Goal: Find specific page/section: Find specific page/section

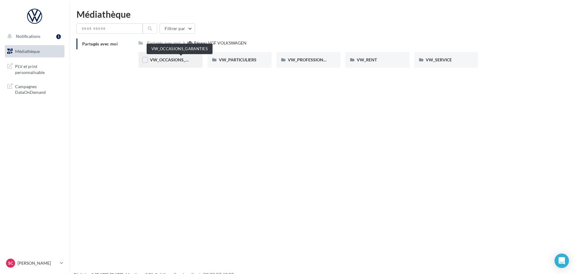
click at [166, 62] on span "VW_OCCASIONS_GARANTIES" at bounding box center [179, 59] width 59 height 5
click at [170, 60] on span "DOCS COMMERCIAUX" at bounding box center [172, 59] width 44 height 5
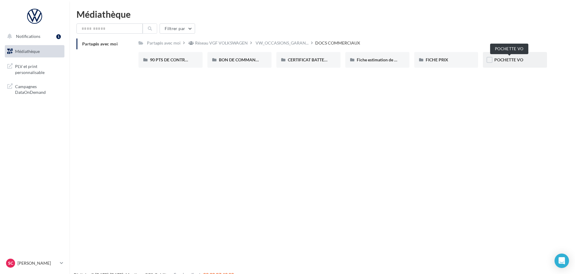
click at [513, 61] on span "POCHETTE VO" at bounding box center [508, 59] width 29 height 5
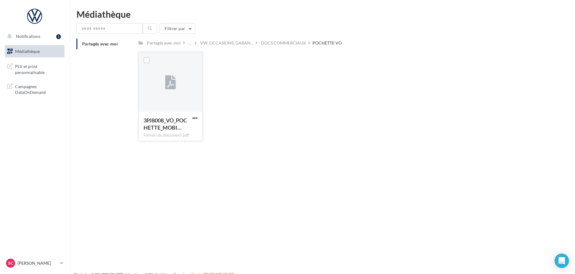
click at [165, 88] on div at bounding box center [171, 82] width 64 height 60
click at [169, 127] on span "3PJ8008_VO_POCHETTE_MOBI…" at bounding box center [165, 124] width 43 height 14
click at [147, 61] on label at bounding box center [147, 60] width 6 height 6
click at [147, 61] on icon at bounding box center [147, 60] width 4 height 4
click at [166, 128] on span "3PJ8008_VO_POCHETTE_MOBI…" at bounding box center [165, 124] width 43 height 14
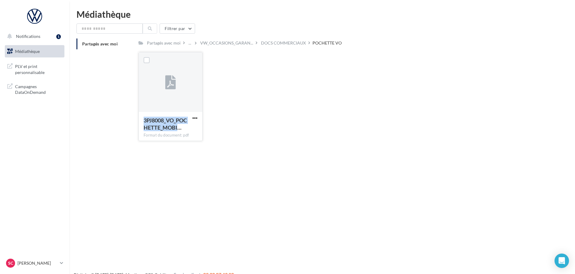
click at [166, 128] on span "3PJ8008_VO_POCHETTE_MOBI…" at bounding box center [165, 124] width 43 height 14
click at [172, 122] on span "3PJ8008_VO_POCHETTE_MOBI…" at bounding box center [165, 124] width 43 height 14
click at [173, 151] on div "Notifications 1 Médiathèque" at bounding box center [287, 147] width 575 height 274
click at [31, 73] on span "PLV et print personnalisable" at bounding box center [38, 68] width 47 height 13
